Goal: Task Accomplishment & Management: Complete application form

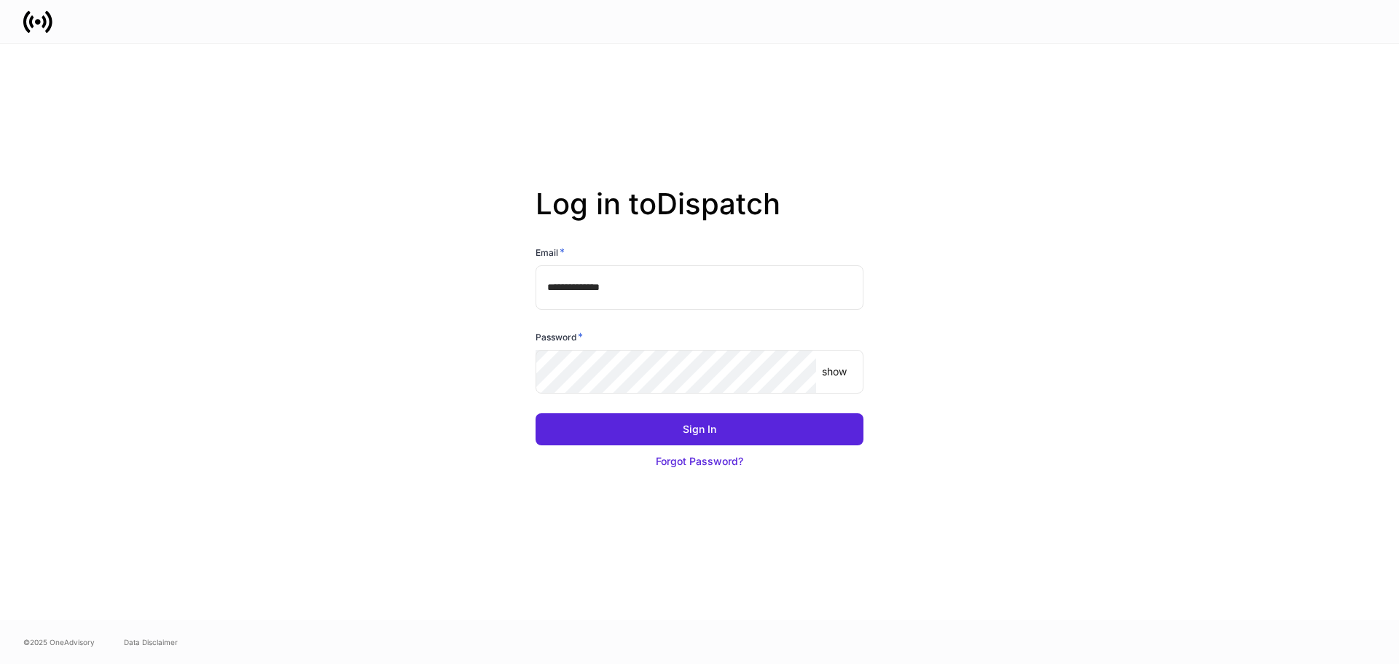
click at [848, 377] on div "show ​" at bounding box center [699, 372] width 328 height 44
click at [831, 375] on p "show" at bounding box center [834, 371] width 25 height 15
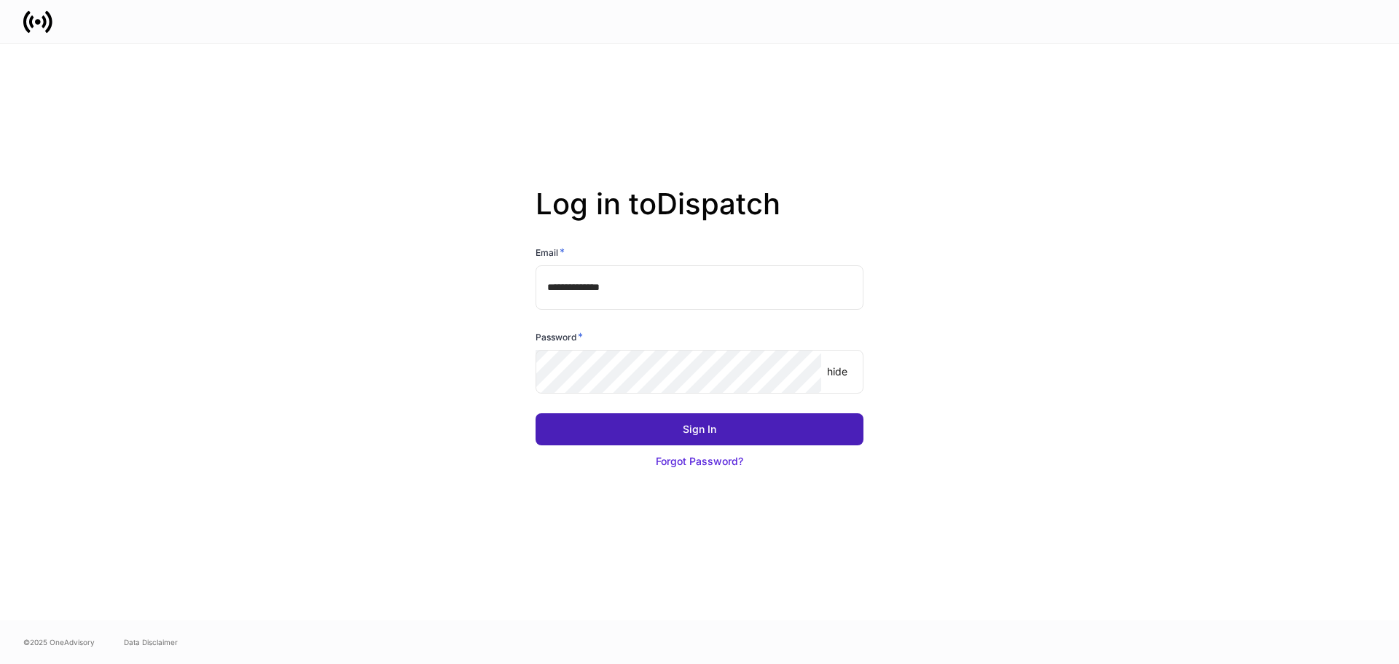
click at [771, 428] on button "Sign In" at bounding box center [699, 429] width 328 height 32
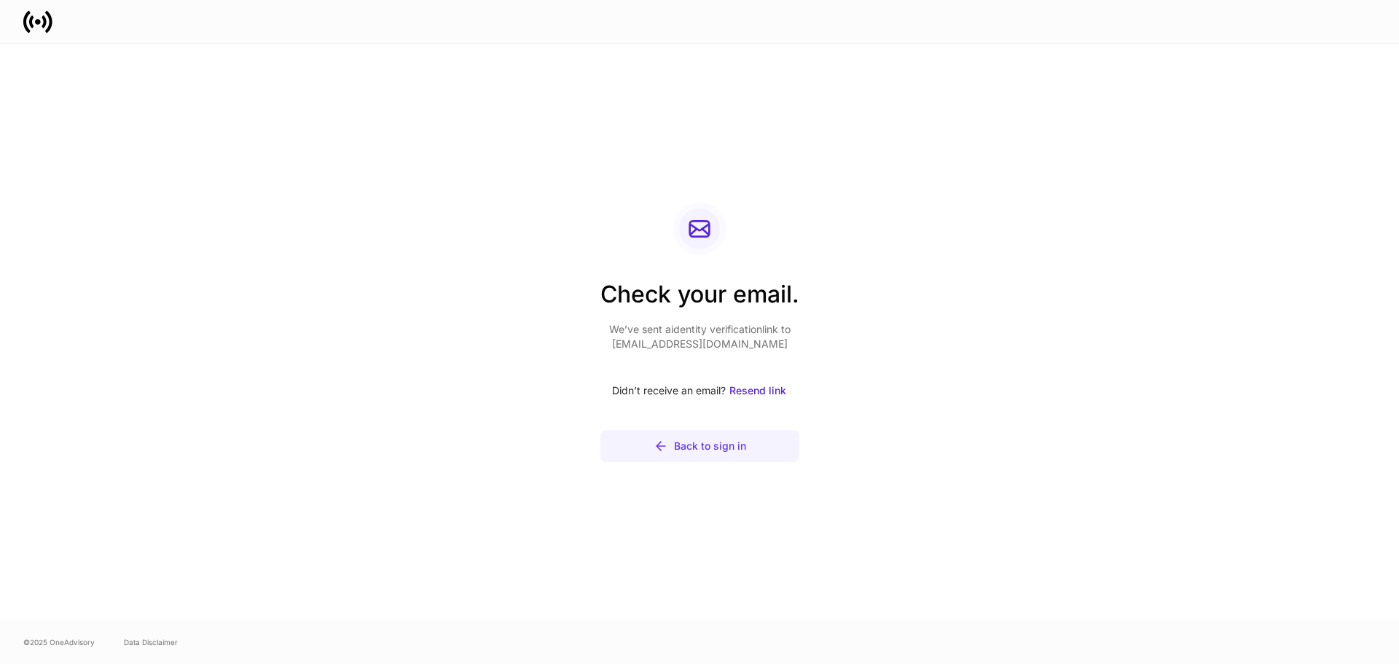
click at [727, 448] on div "Back to sign in" at bounding box center [710, 446] width 72 height 15
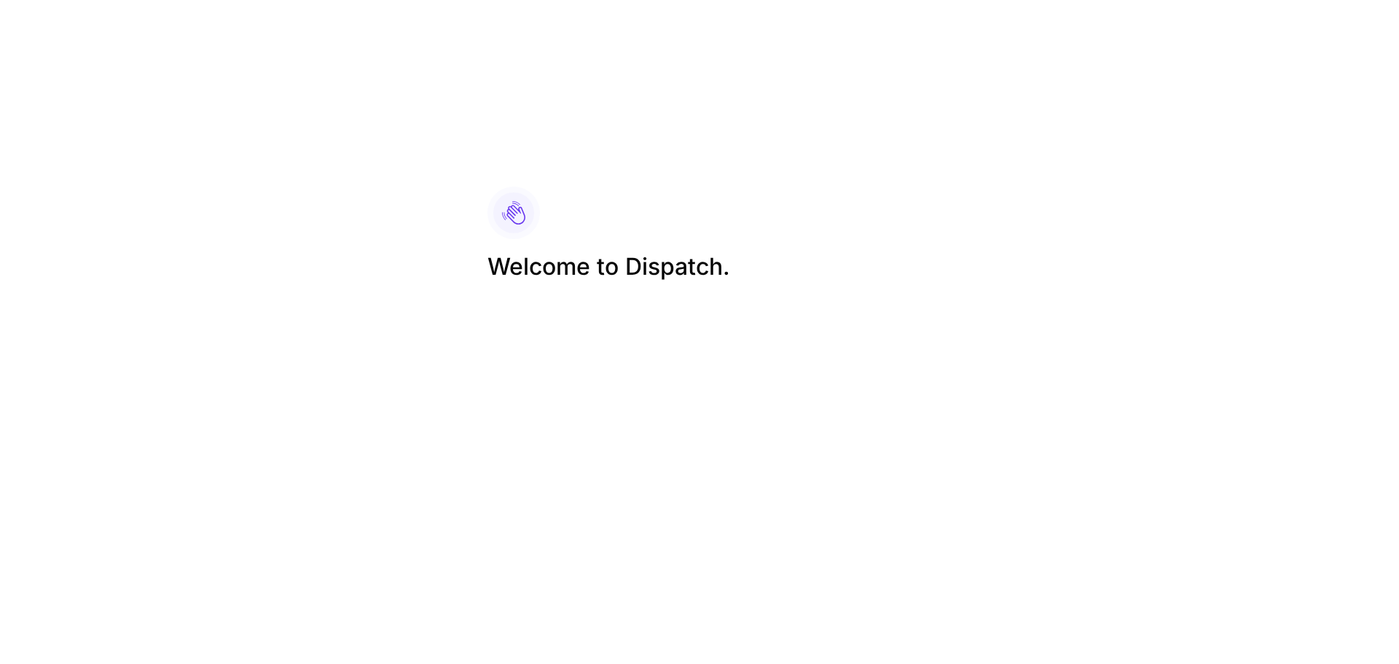
click at [565, 169] on div "Welcome to Dispatch." at bounding box center [725, 332] width 510 height 326
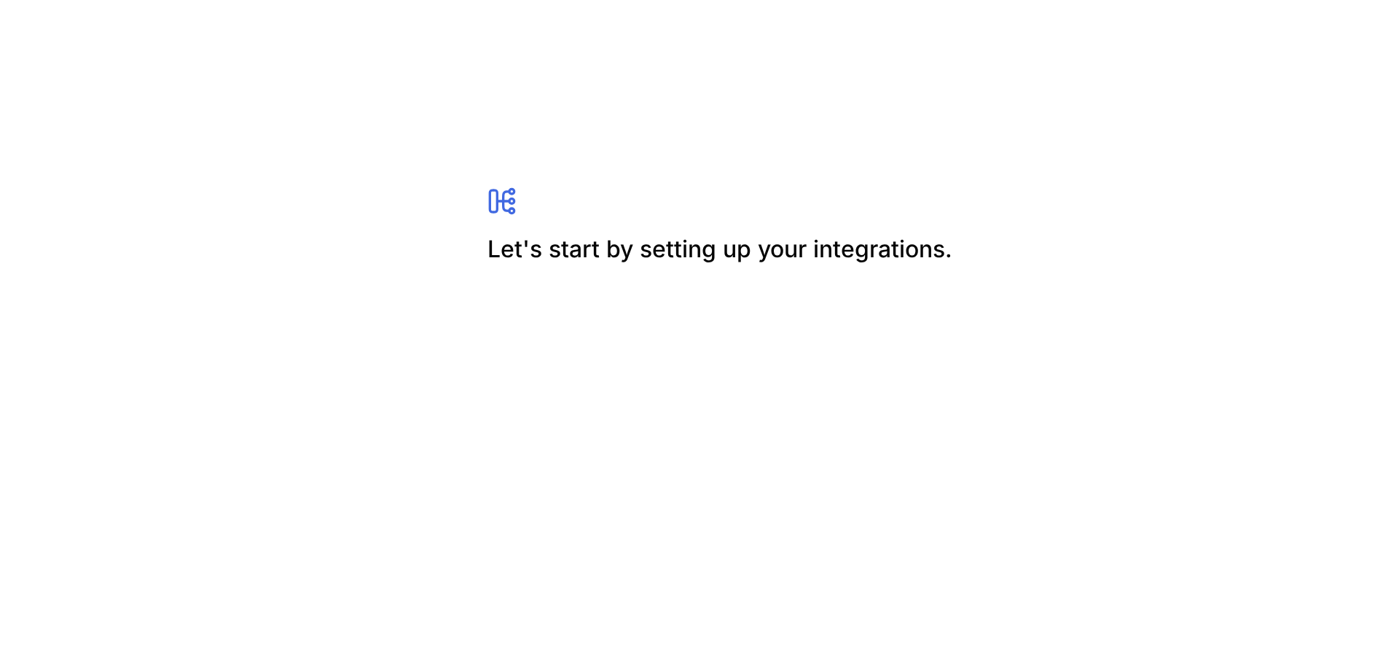
click at [554, 234] on h2 "Let's start by setting up your integrations." at bounding box center [724, 249] width 475 height 32
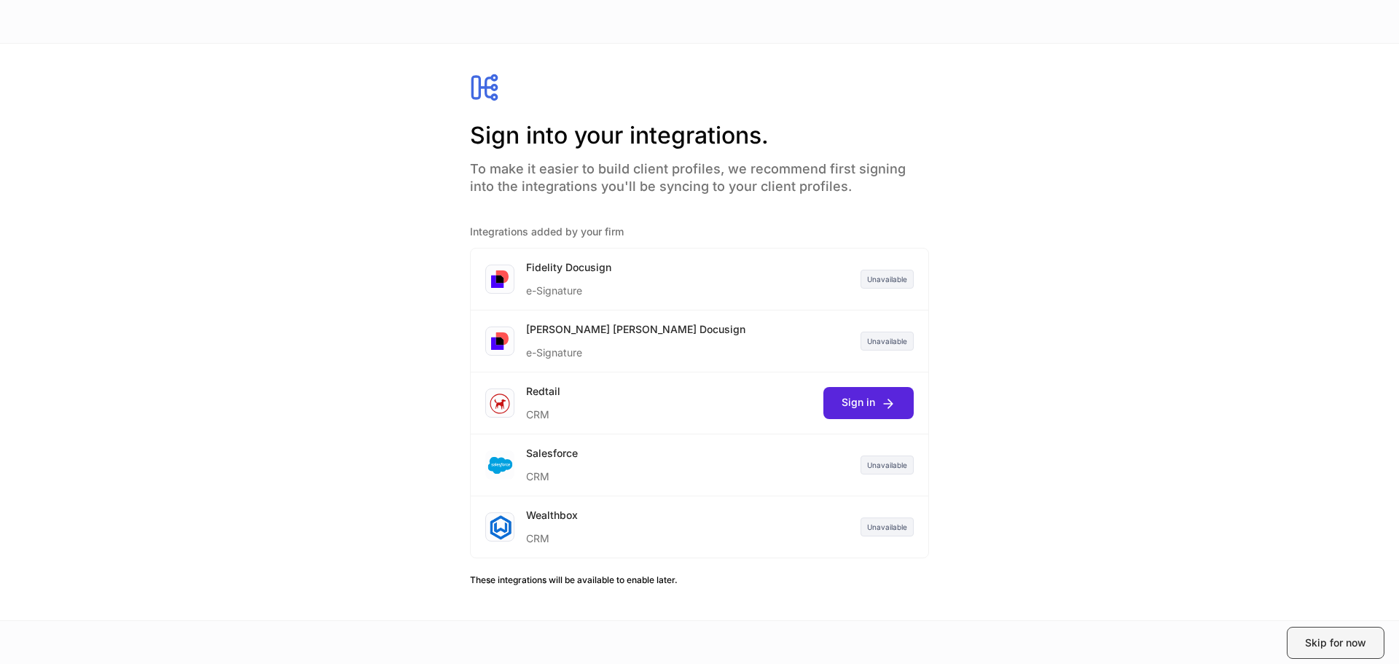
click at [1351, 643] on div "Skip for now" at bounding box center [1335, 642] width 61 height 15
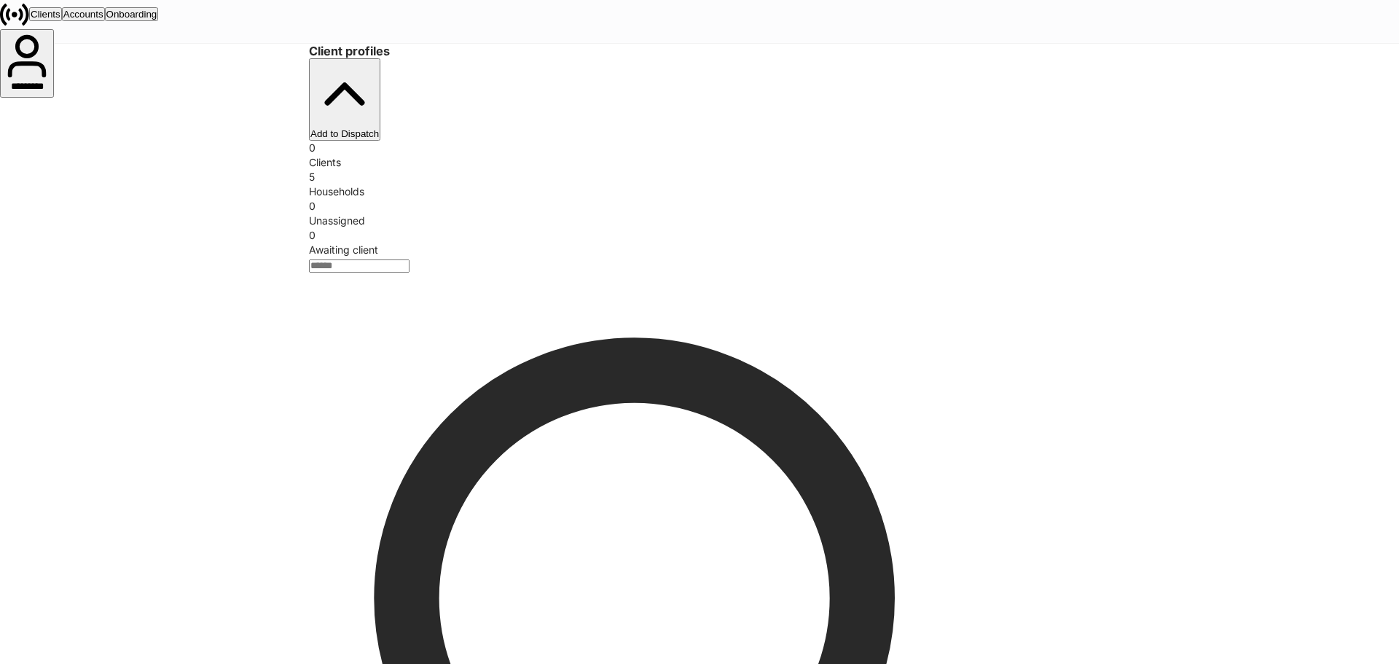
click at [602, 184] on div "Households" at bounding box center [699, 191] width 781 height 15
click at [552, 184] on div "Households" at bounding box center [699, 191] width 781 height 15
click at [536, 109] on div "Client profiles Add to Dispatch 0 Clients 5 Households 0 Unassigned 0 Awaiting …" at bounding box center [699, 150] width 781 height 213
click at [530, 170] on div "5" at bounding box center [699, 177] width 781 height 15
click at [105, 12] on button "Accounts" at bounding box center [83, 14] width 43 height 14
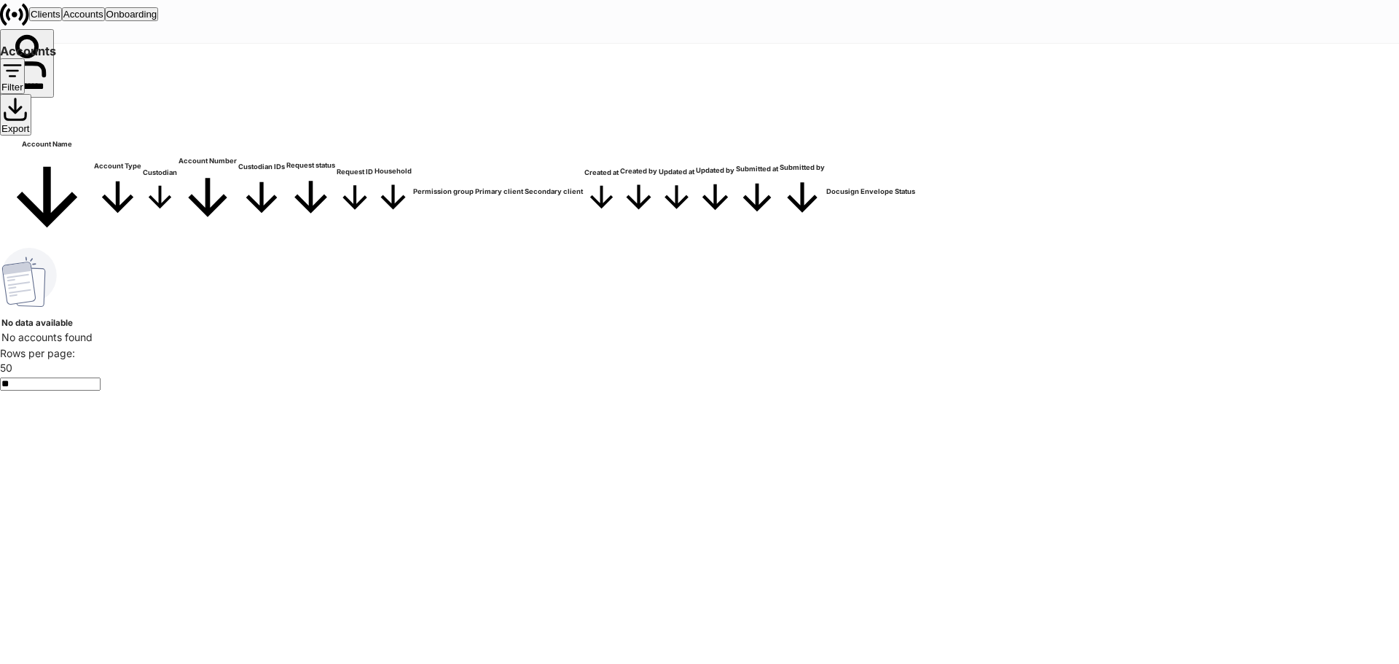
click at [157, 20] on div "Onboarding" at bounding box center [131, 14] width 51 height 11
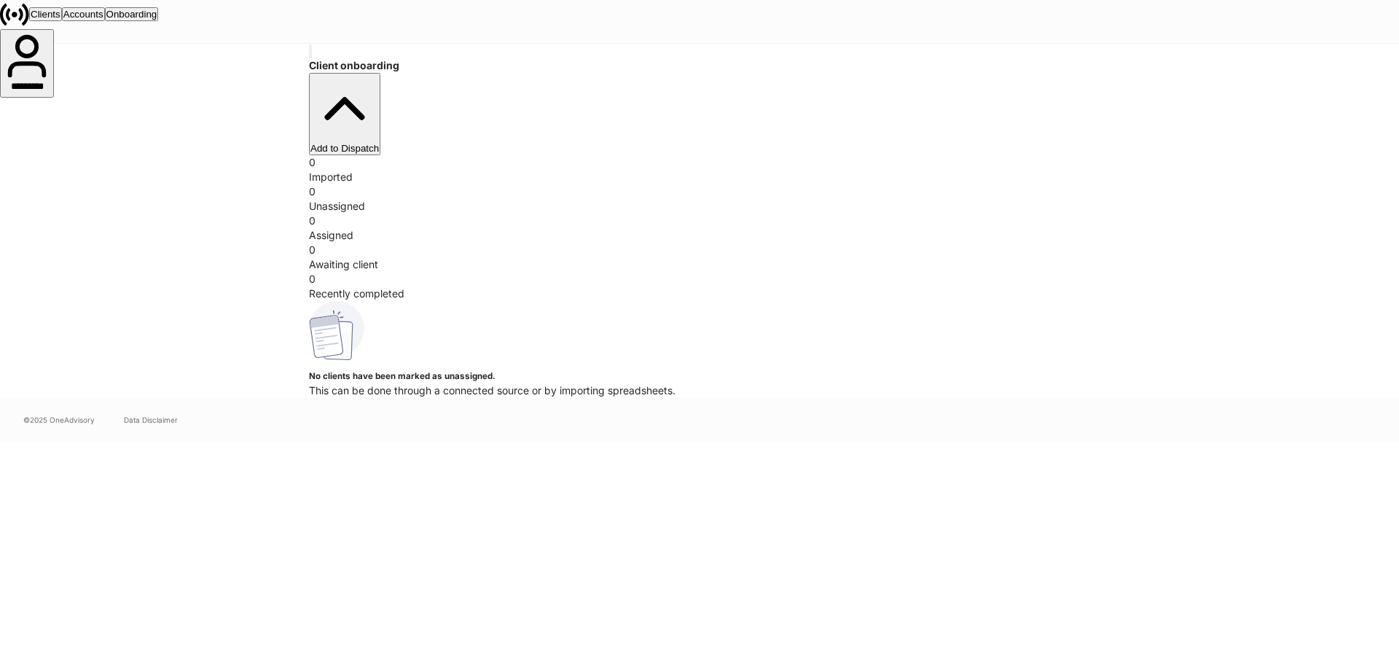
click at [60, 14] on div "Clients" at bounding box center [46, 14] width 30 height 11
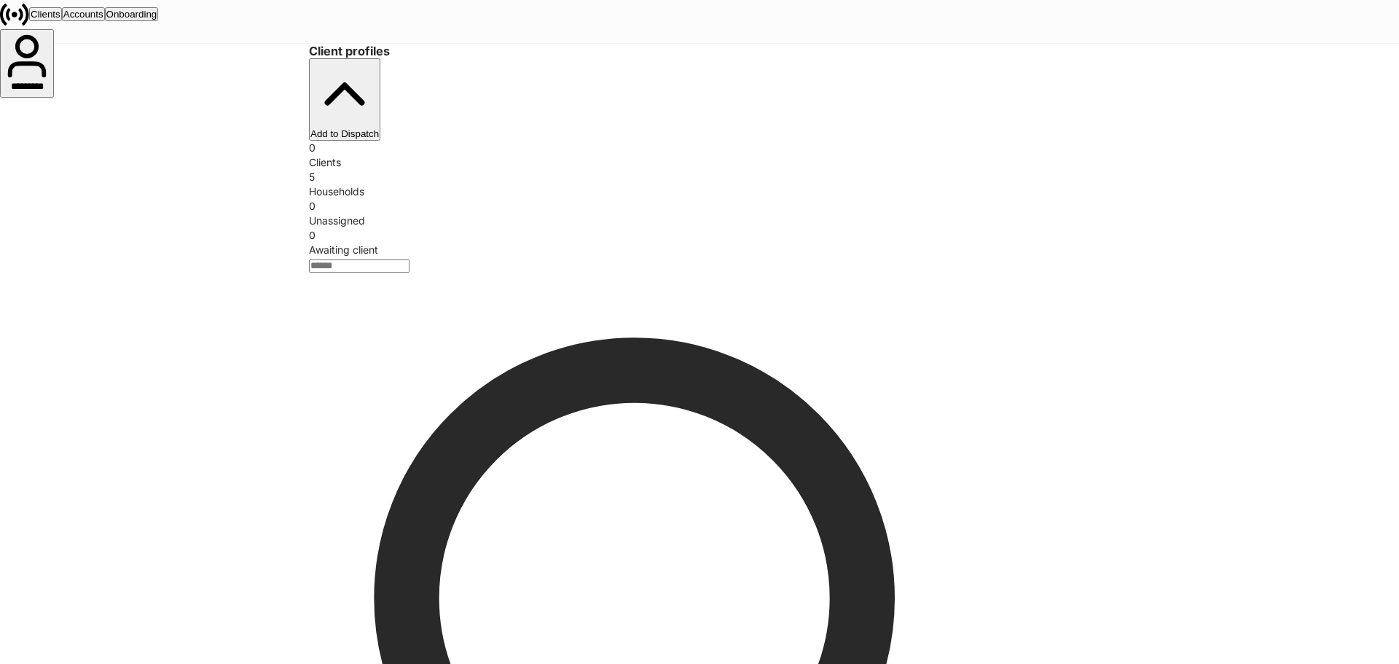
click at [541, 170] on div "5" at bounding box center [699, 177] width 781 height 15
click at [532, 170] on div "5" at bounding box center [699, 177] width 781 height 15
click at [337, 157] on div "Clients" at bounding box center [699, 162] width 781 height 15
click at [333, 141] on div "0" at bounding box center [699, 148] width 781 height 15
drag, startPoint x: 594, startPoint y: 154, endPoint x: 562, endPoint y: 152, distance: 32.9
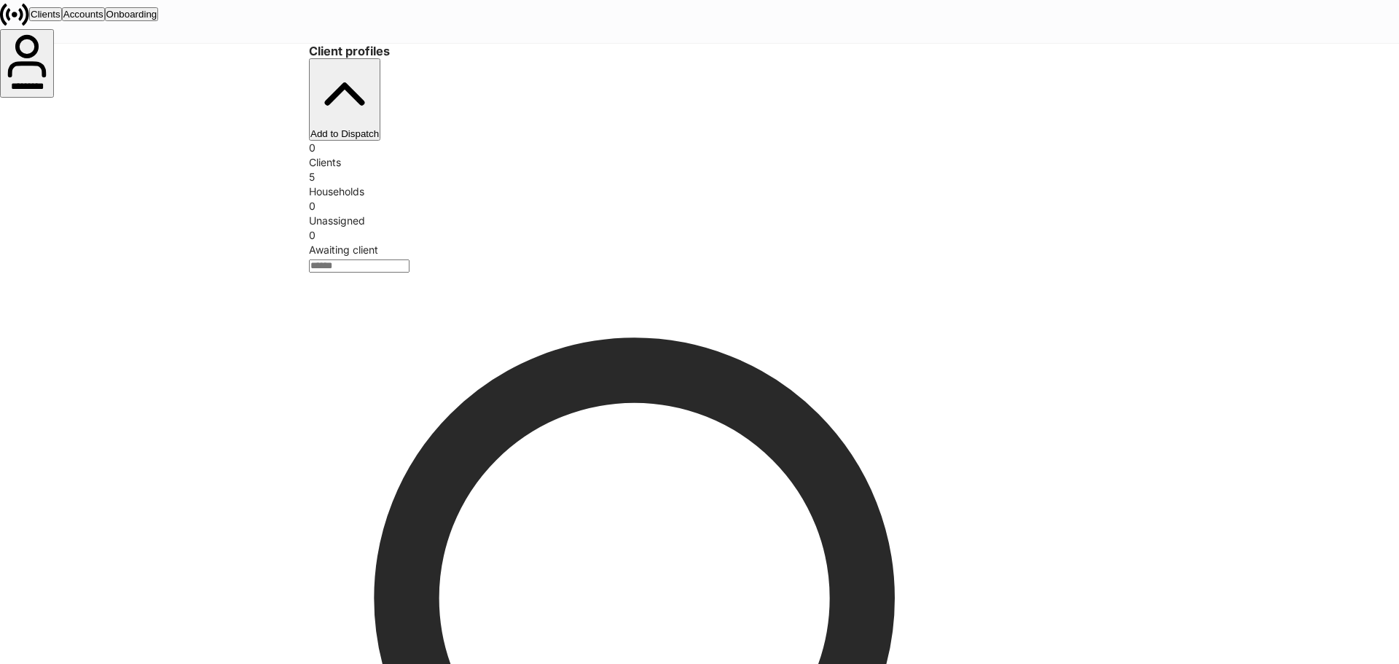
click at [586, 184] on div "Households" at bounding box center [699, 191] width 781 height 15
click at [562, 184] on div "Households" at bounding box center [699, 191] width 781 height 15
click at [380, 79] on button "Add to Dispatch" at bounding box center [344, 99] width 71 height 82
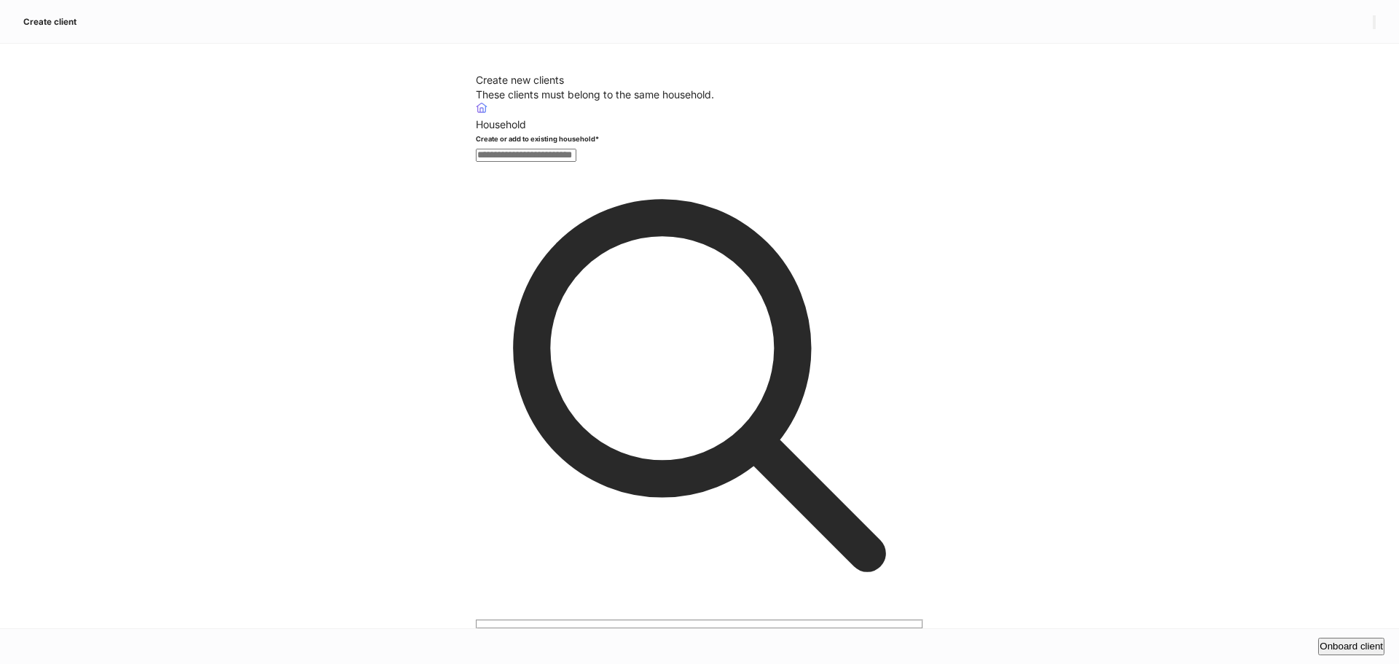
click at [577, 240] on div "​" at bounding box center [699, 387] width 447 height 482
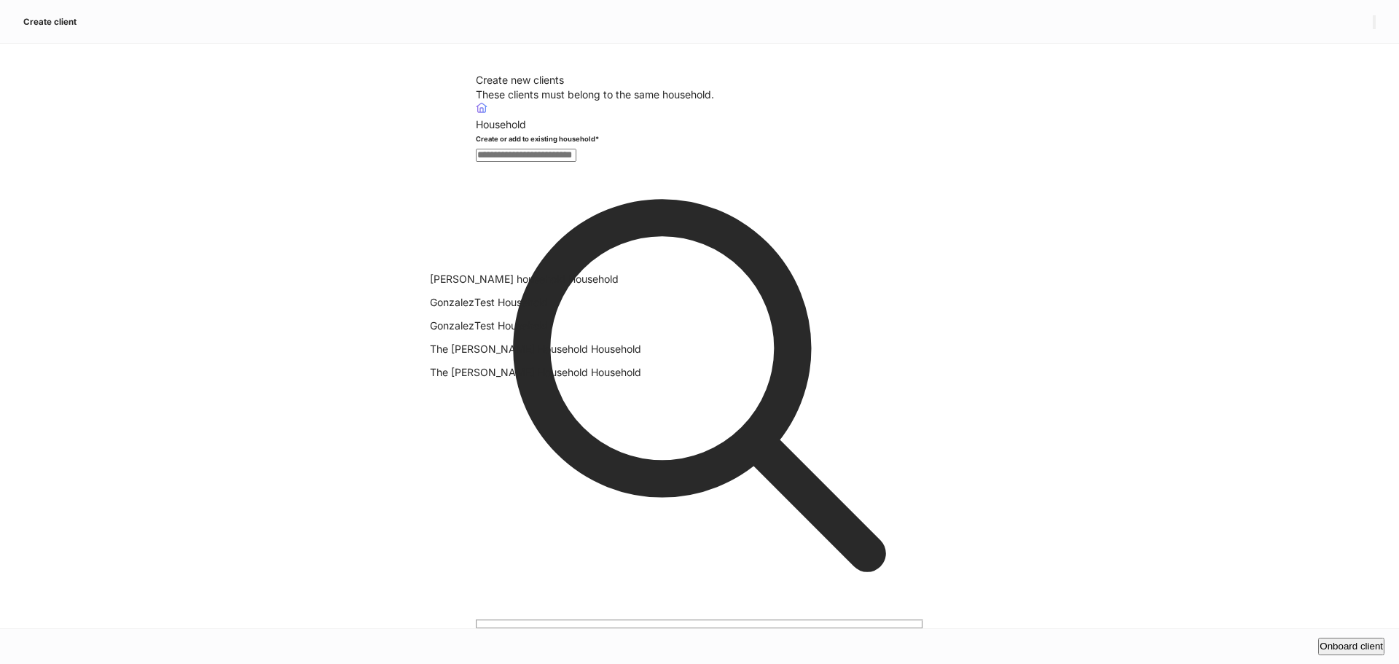
click at [581, 355] on span "The [PERSON_NAME] Household Household" at bounding box center [535, 348] width 211 height 12
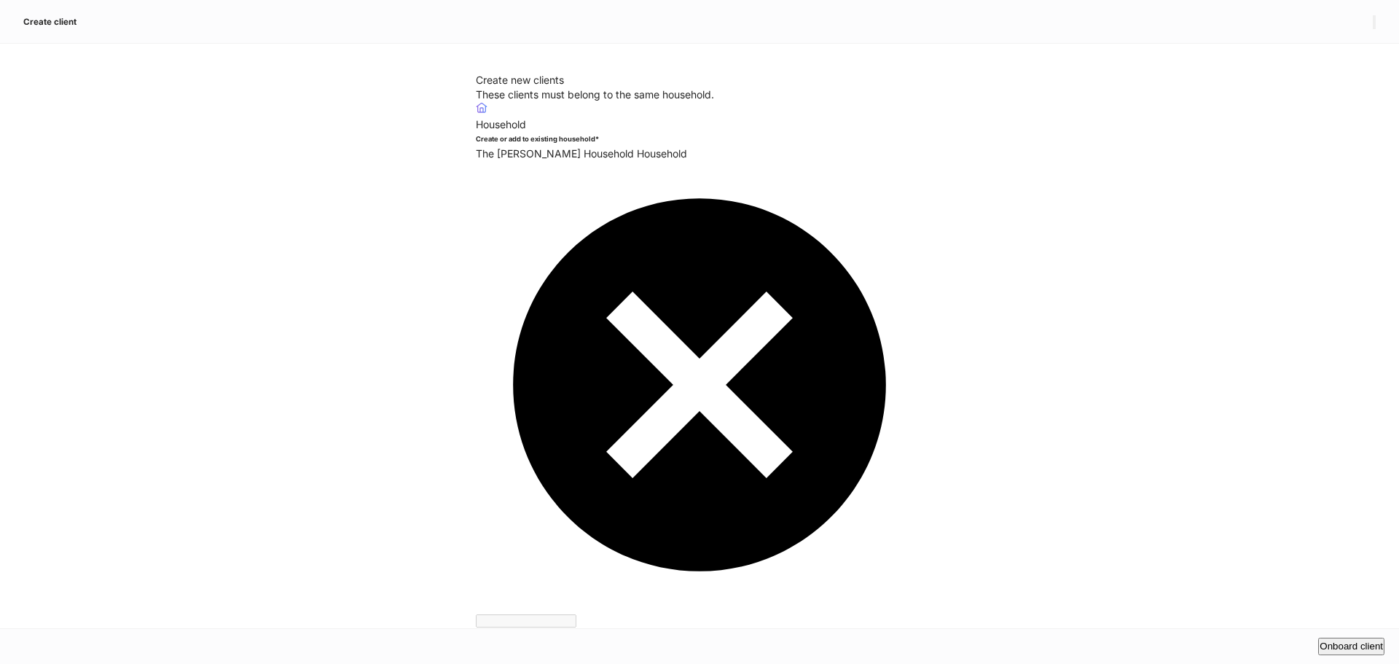
type input "****"
type input "**********"
click at [1318, 637] on button "Onboard client" at bounding box center [1351, 645] width 66 height 17
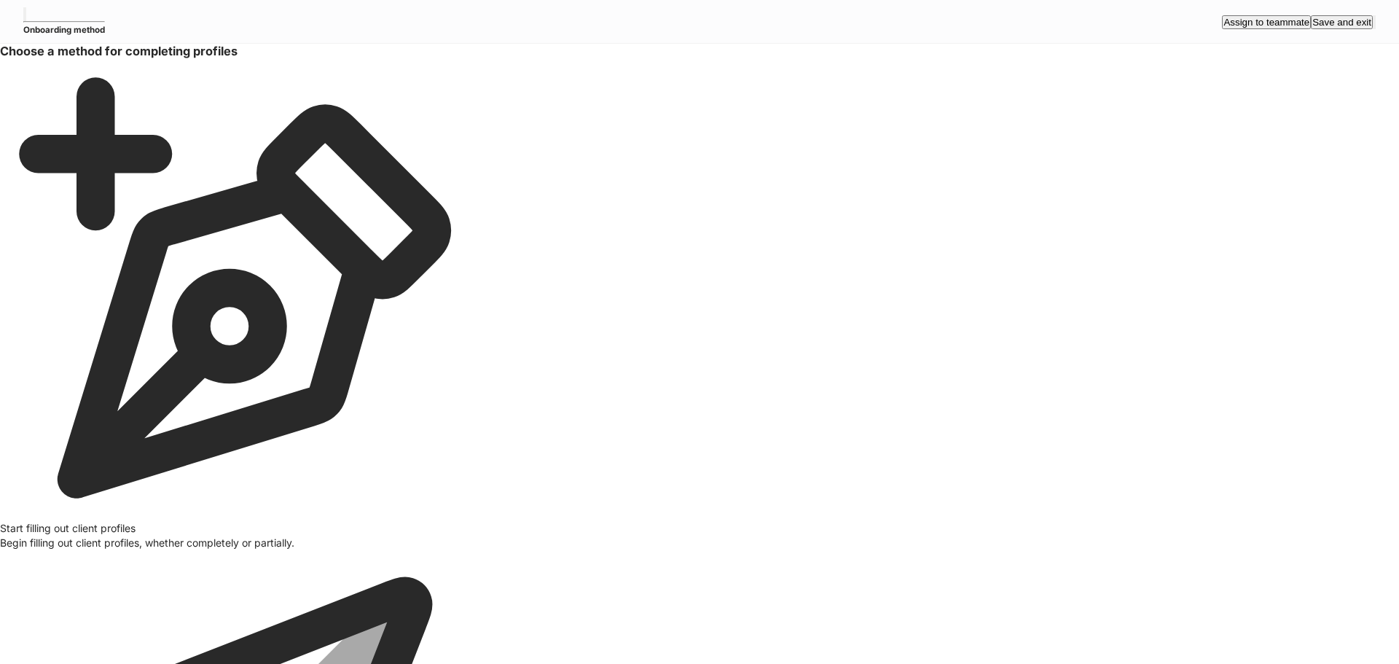
drag, startPoint x: 494, startPoint y: 314, endPoint x: 771, endPoint y: 318, distance: 276.9
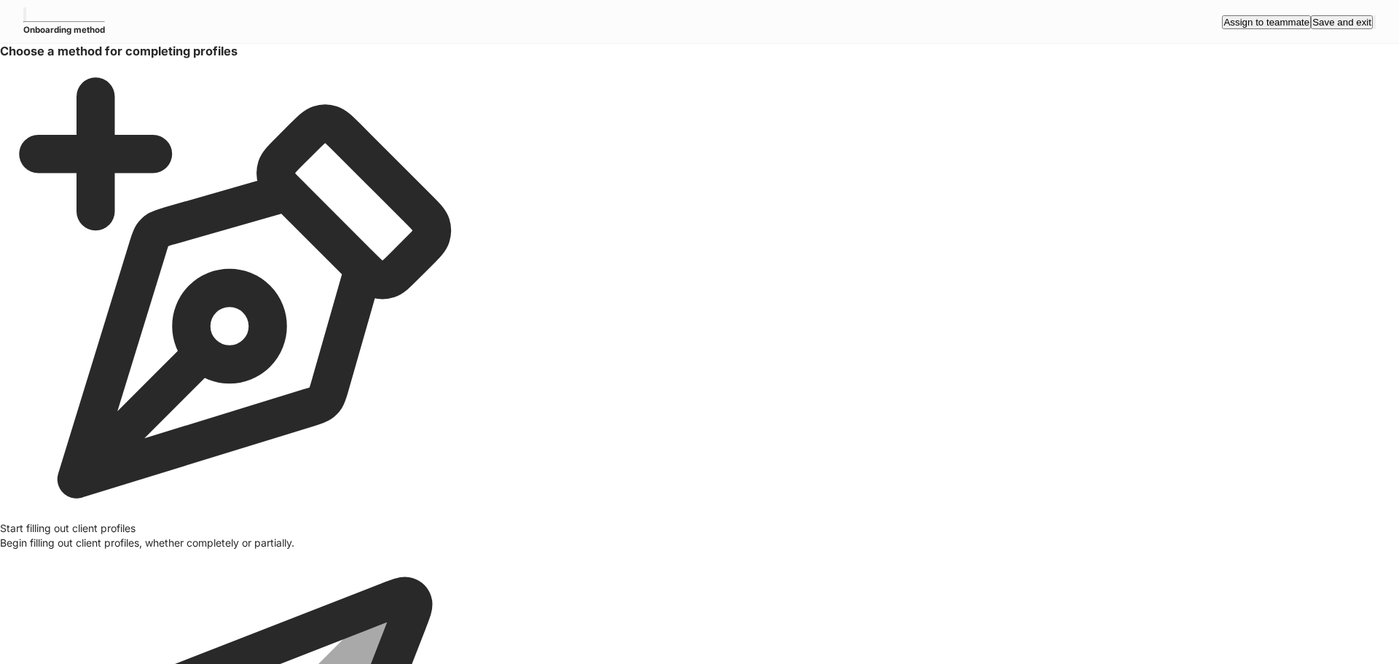
click at [844, 516] on body "Onboarding method Assign to teammate Save and exit Choose a method for completi…" at bounding box center [699, 332] width 1399 height 664
click at [633, 663] on div at bounding box center [699, 664] width 1399 height 0
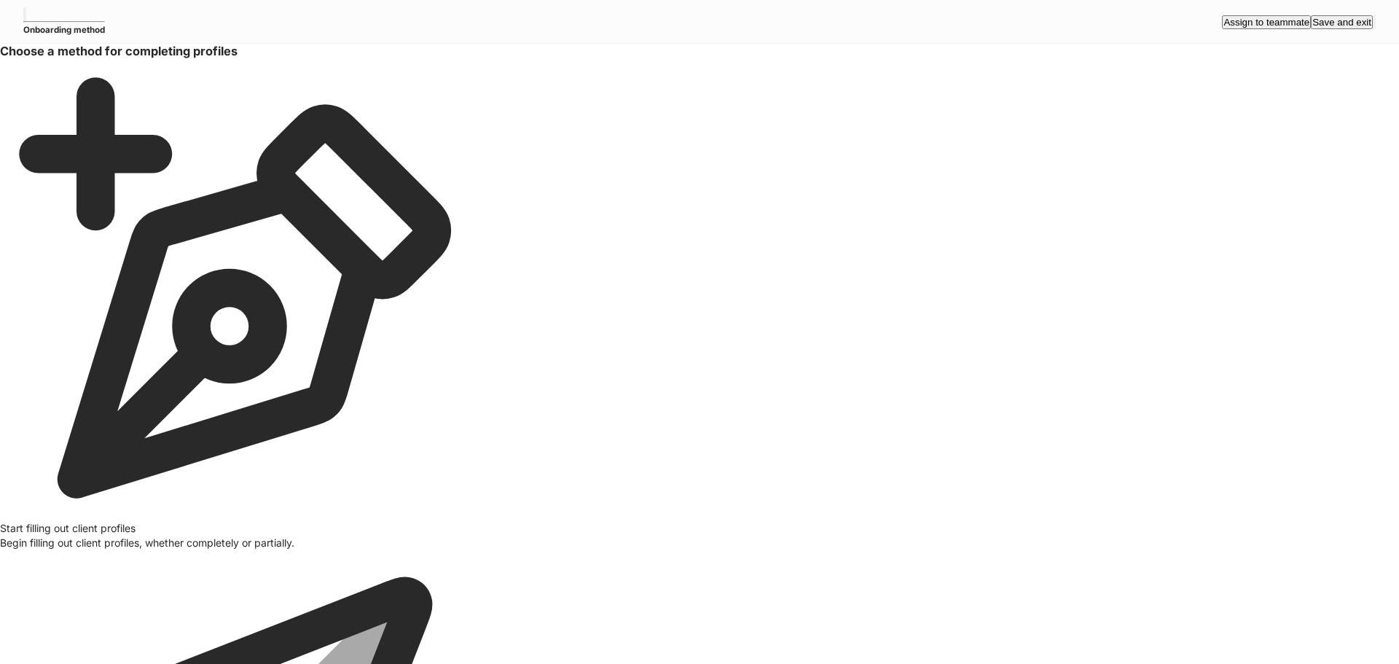
click at [822, 517] on body "Onboarding method Assign to teammate Save and exit Choose a method for completi…" at bounding box center [699, 332] width 1399 height 664
click at [868, 506] on body "Onboarding method Assign to teammate Save and exit Choose a method for completi…" at bounding box center [699, 332] width 1399 height 664
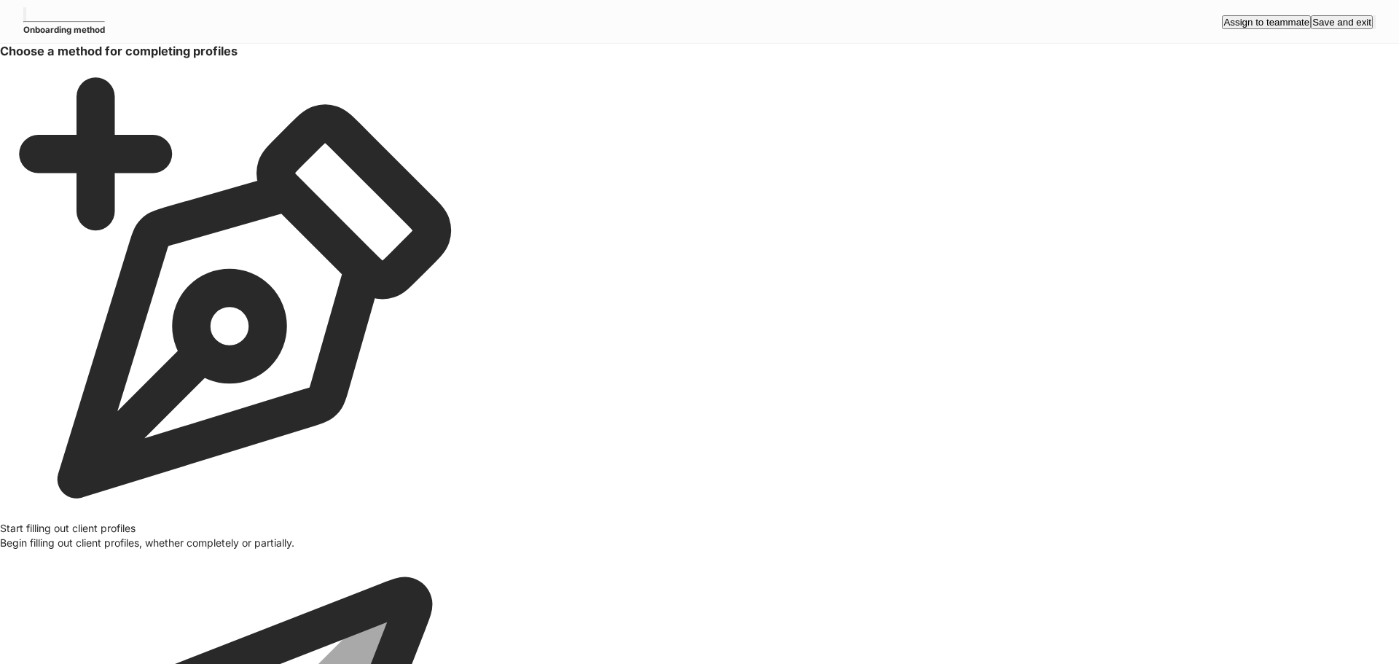
type input "******"
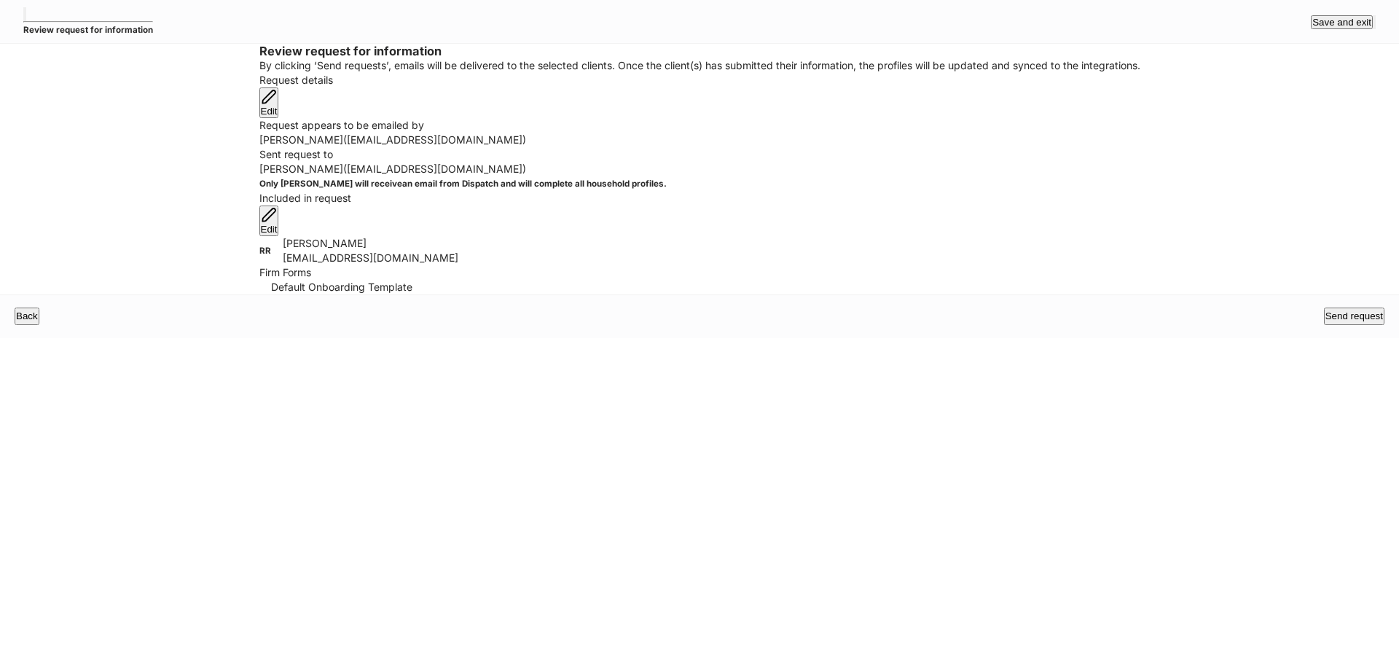
click at [1334, 323] on div "Send request" at bounding box center [1354, 316] width 58 height 15
